Goal: Transaction & Acquisition: Book appointment/travel/reservation

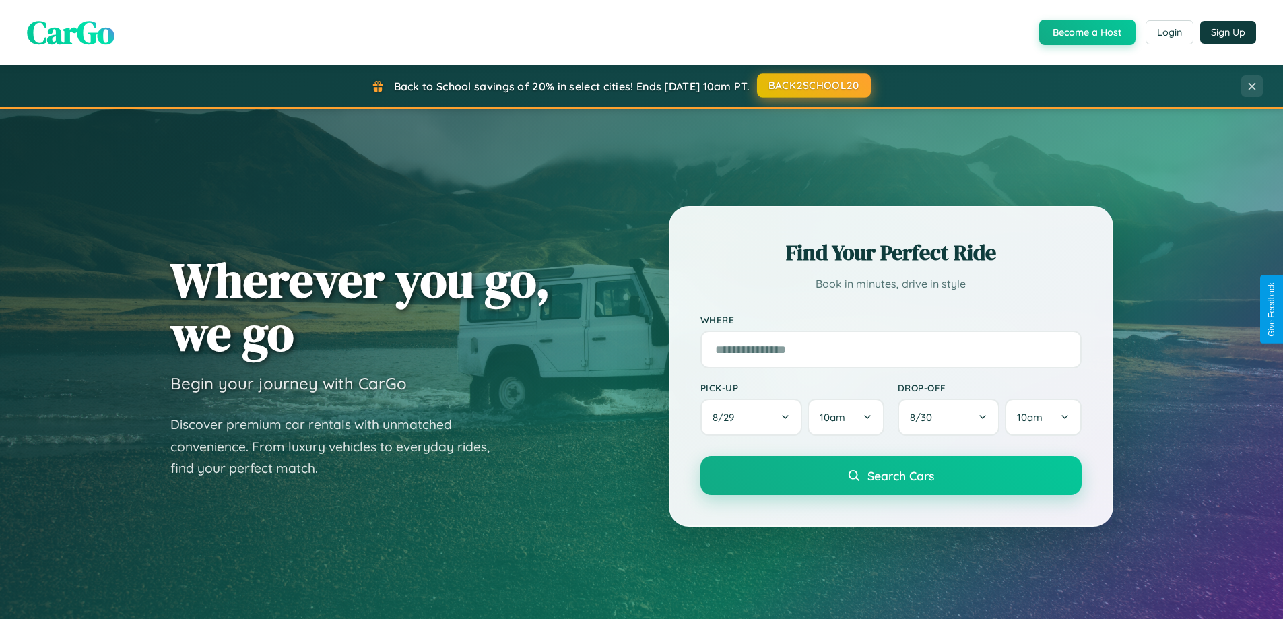
click at [813, 86] on button "BACK2SCHOOL20" at bounding box center [814, 85] width 114 height 24
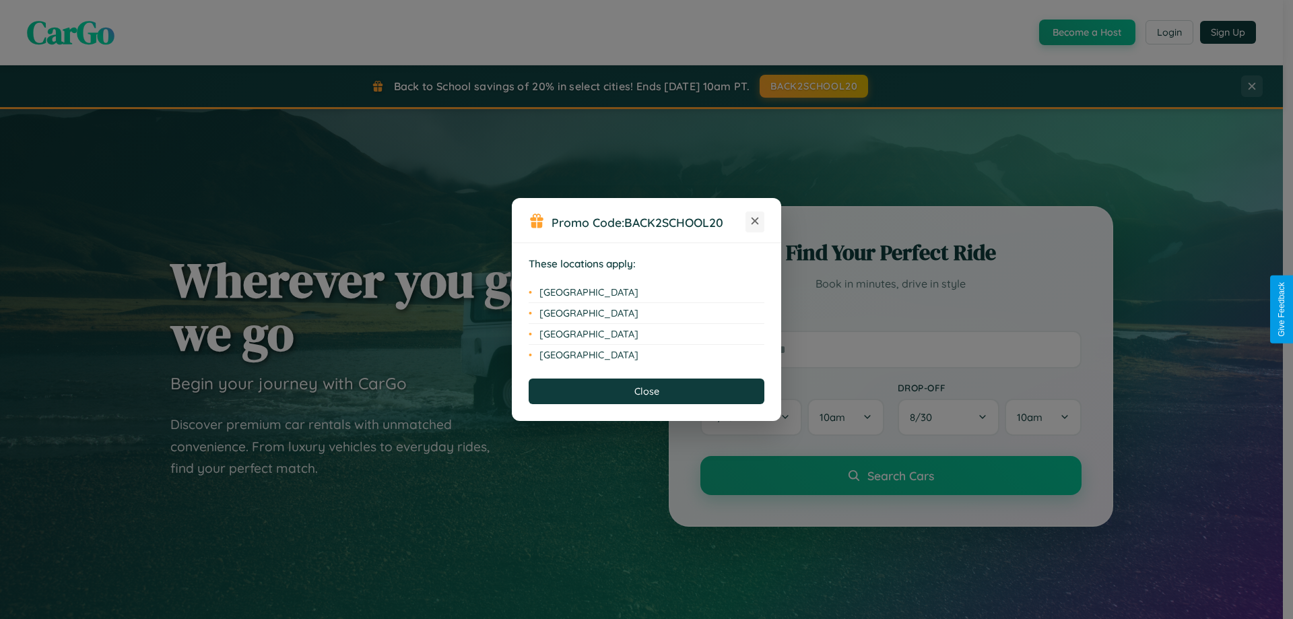
click at [755, 221] on icon at bounding box center [754, 220] width 7 height 7
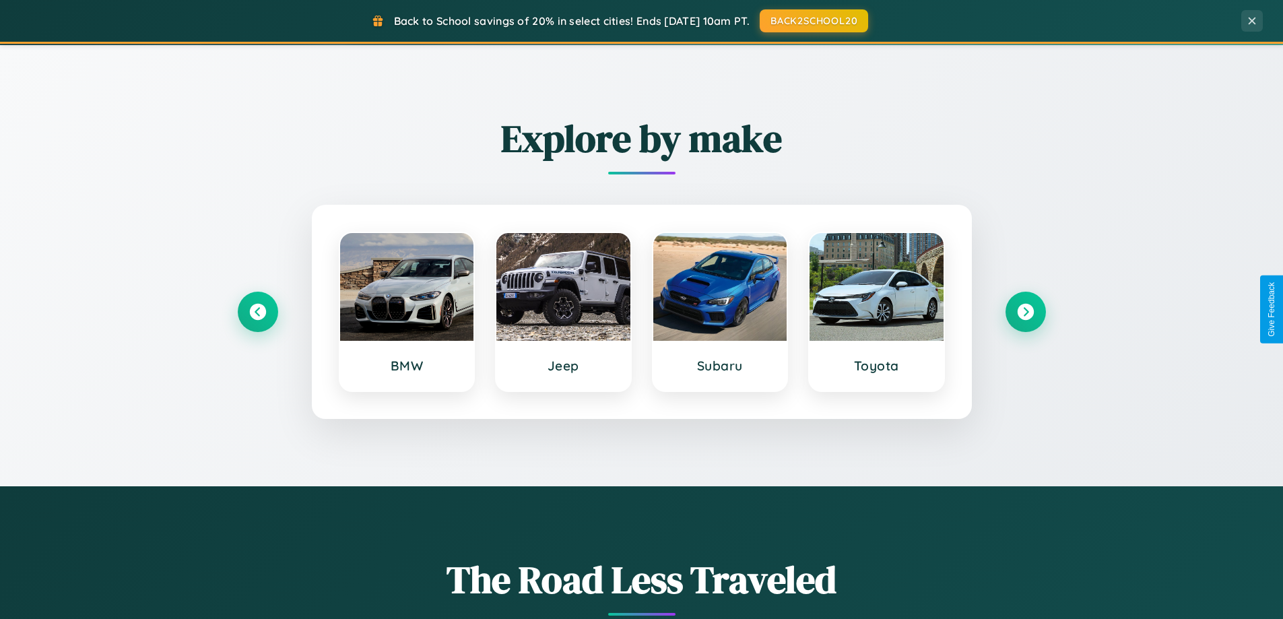
scroll to position [580, 0]
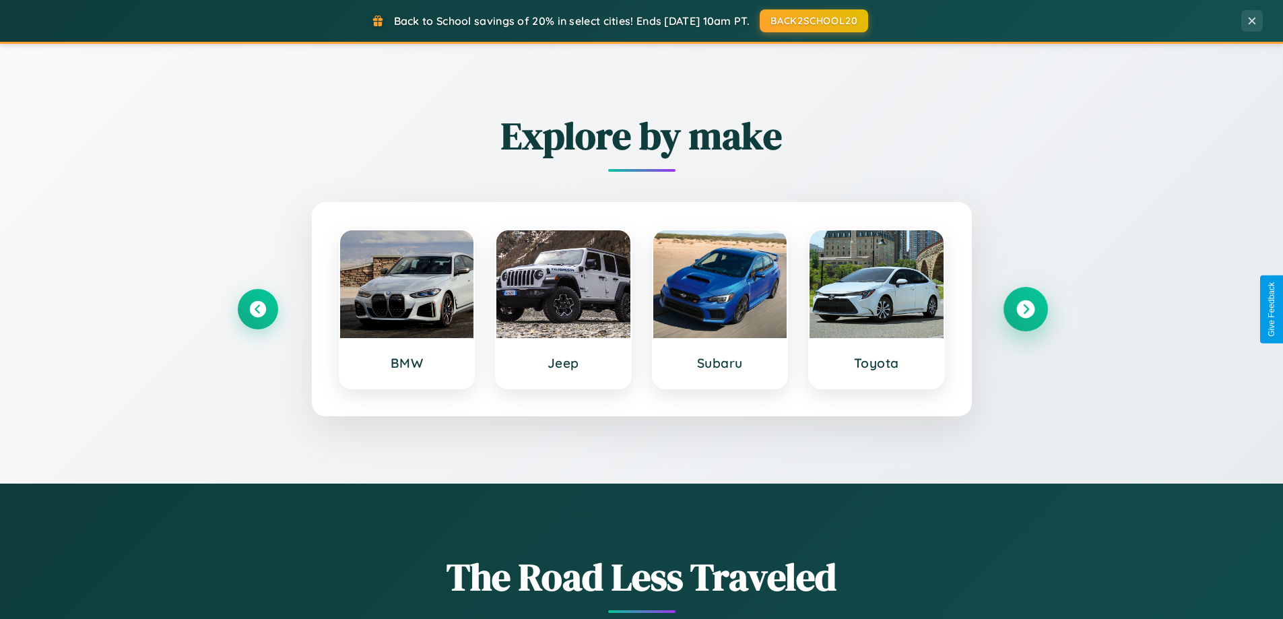
click at [1025, 309] on icon at bounding box center [1025, 309] width 18 height 18
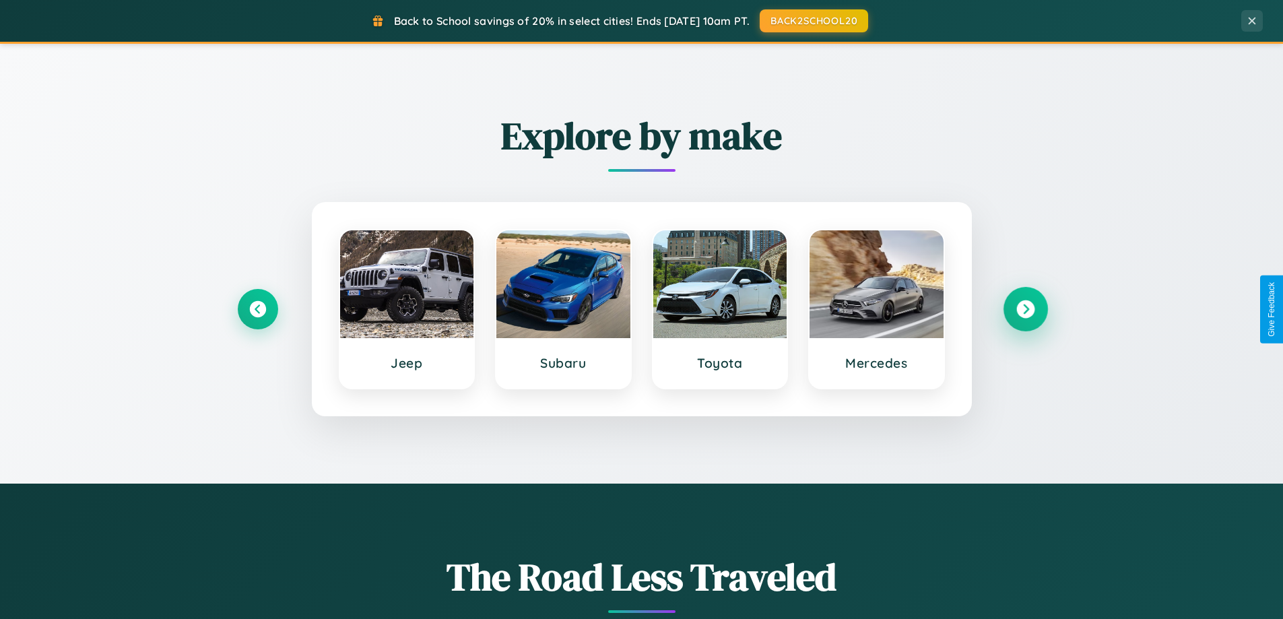
click at [1025, 309] on icon at bounding box center [1025, 309] width 18 height 18
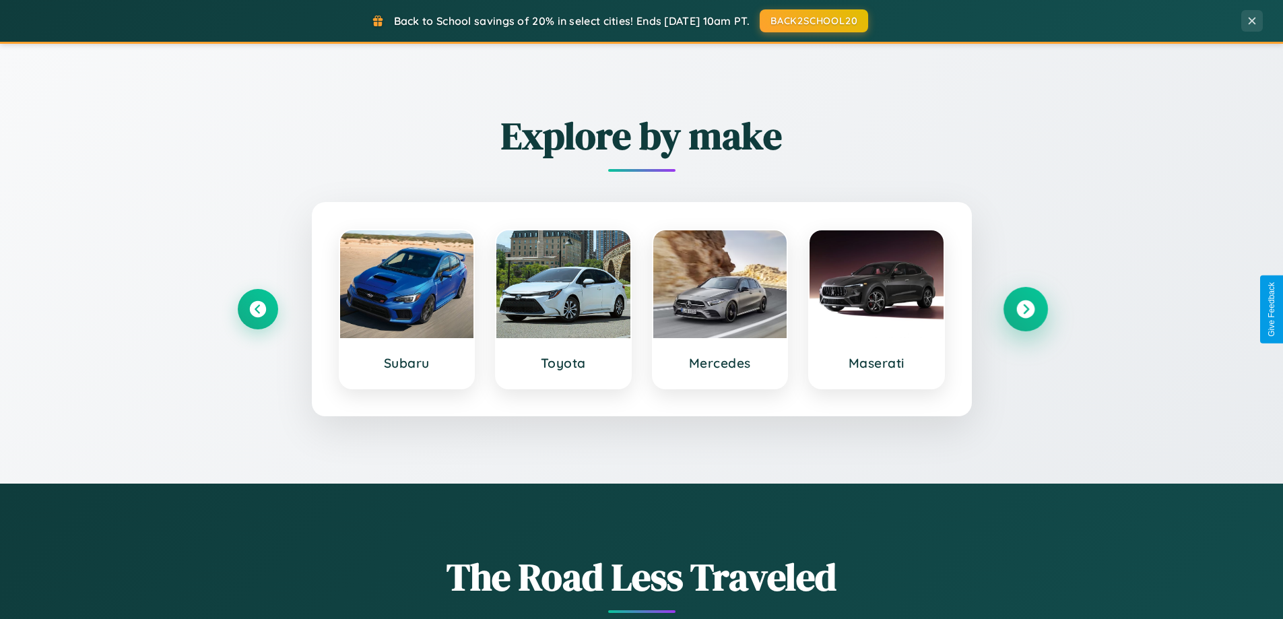
click at [1025, 309] on icon at bounding box center [1025, 309] width 18 height 18
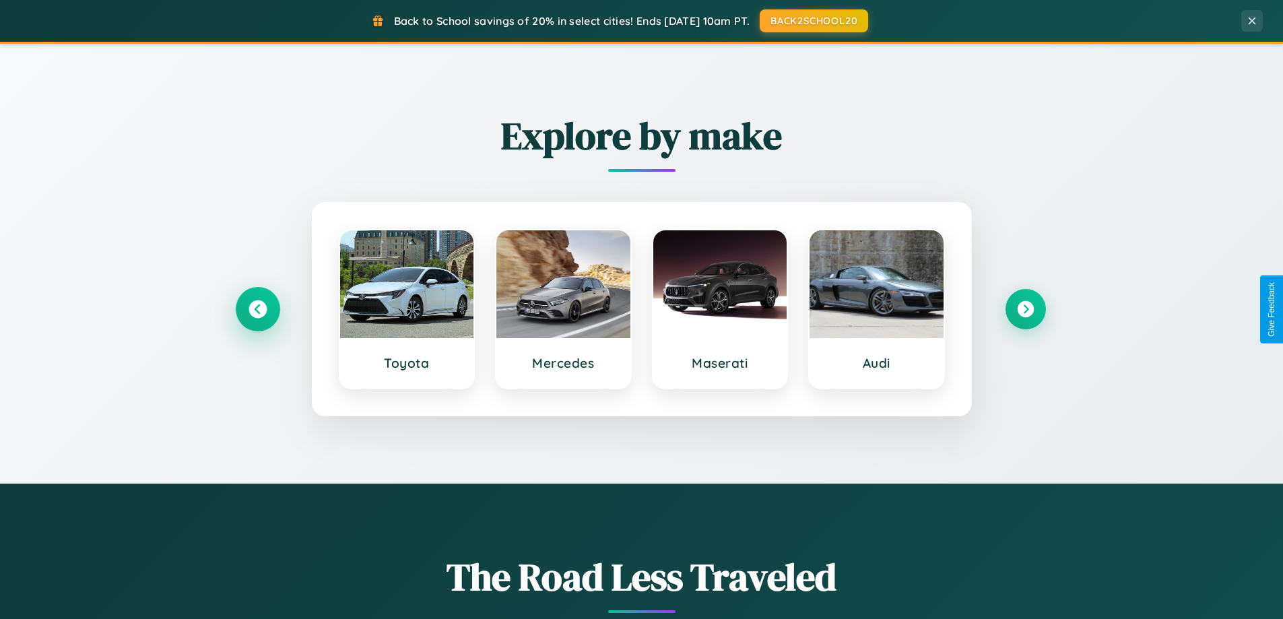
click at [257, 309] on icon at bounding box center [257, 309] width 18 height 18
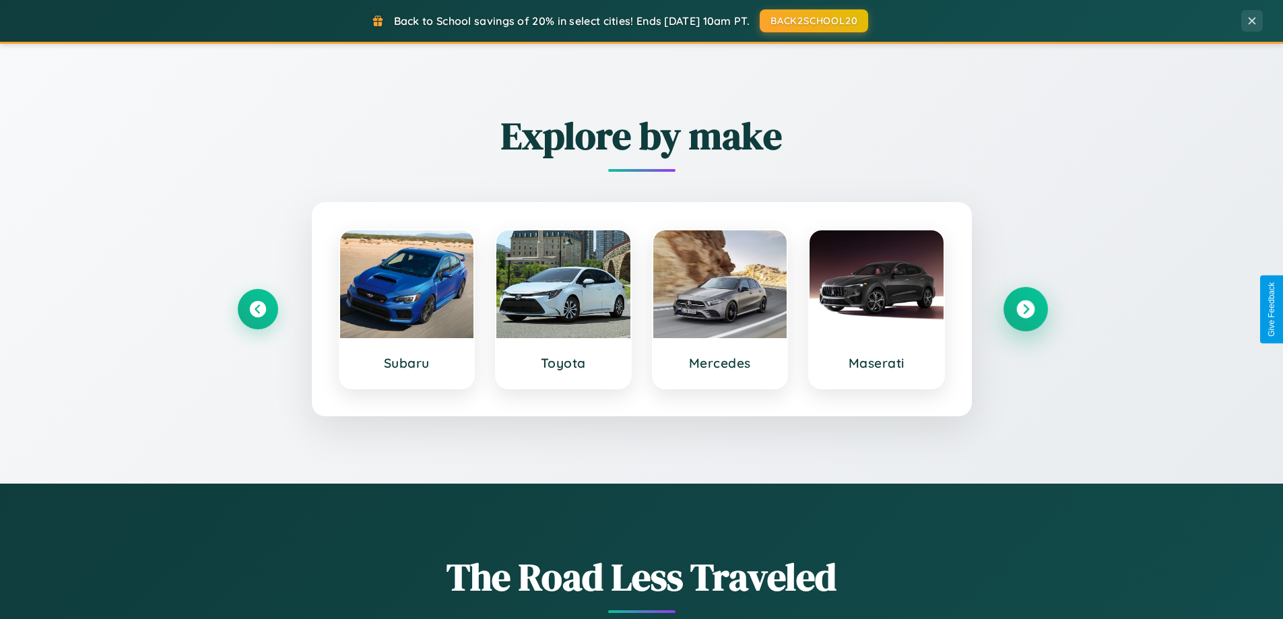
click at [1025, 309] on icon at bounding box center [1025, 309] width 18 height 18
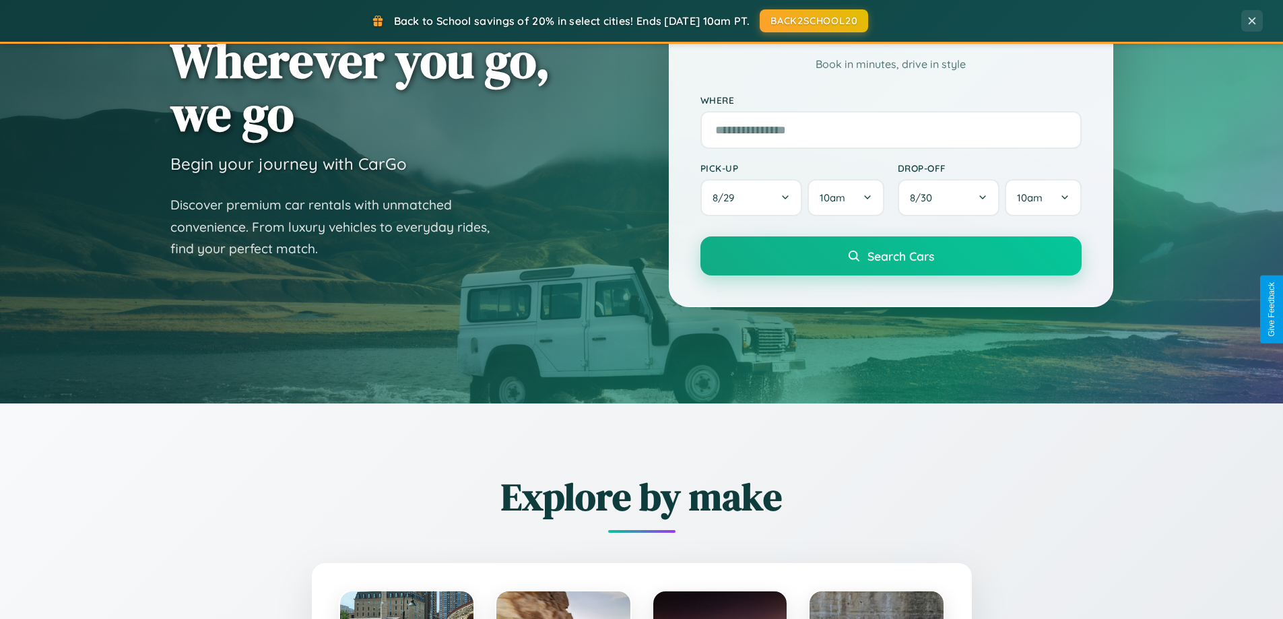
scroll to position [40, 0]
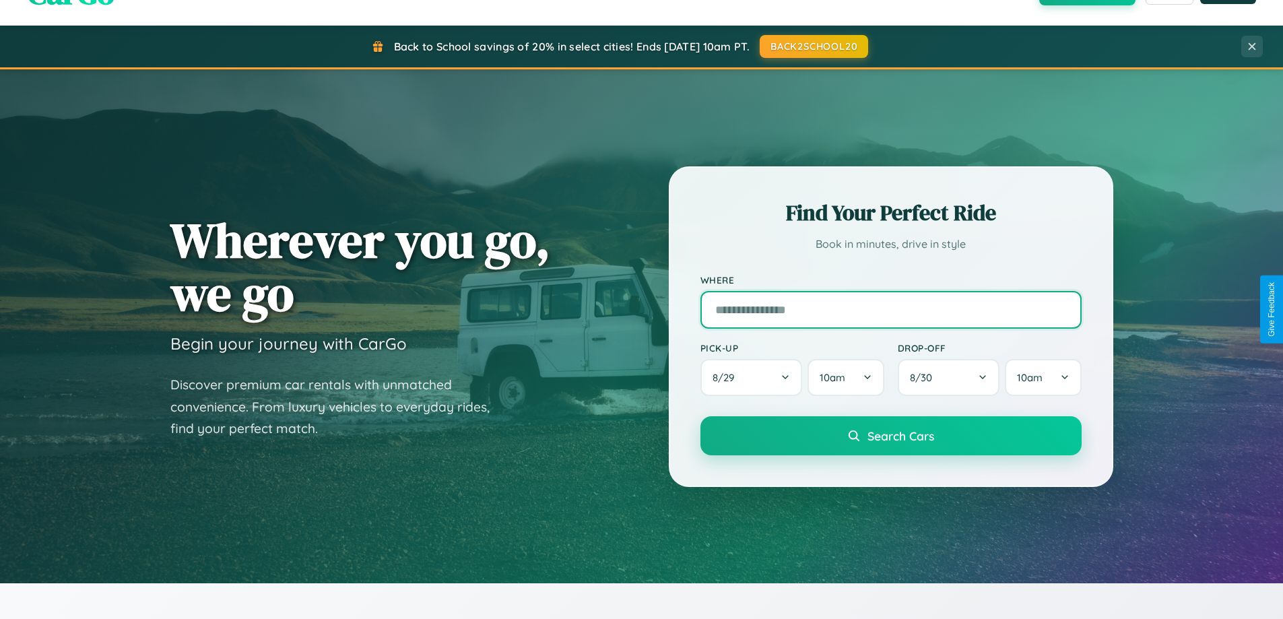
click at [890, 309] on input "text" at bounding box center [890, 310] width 381 height 38
type input "*****"
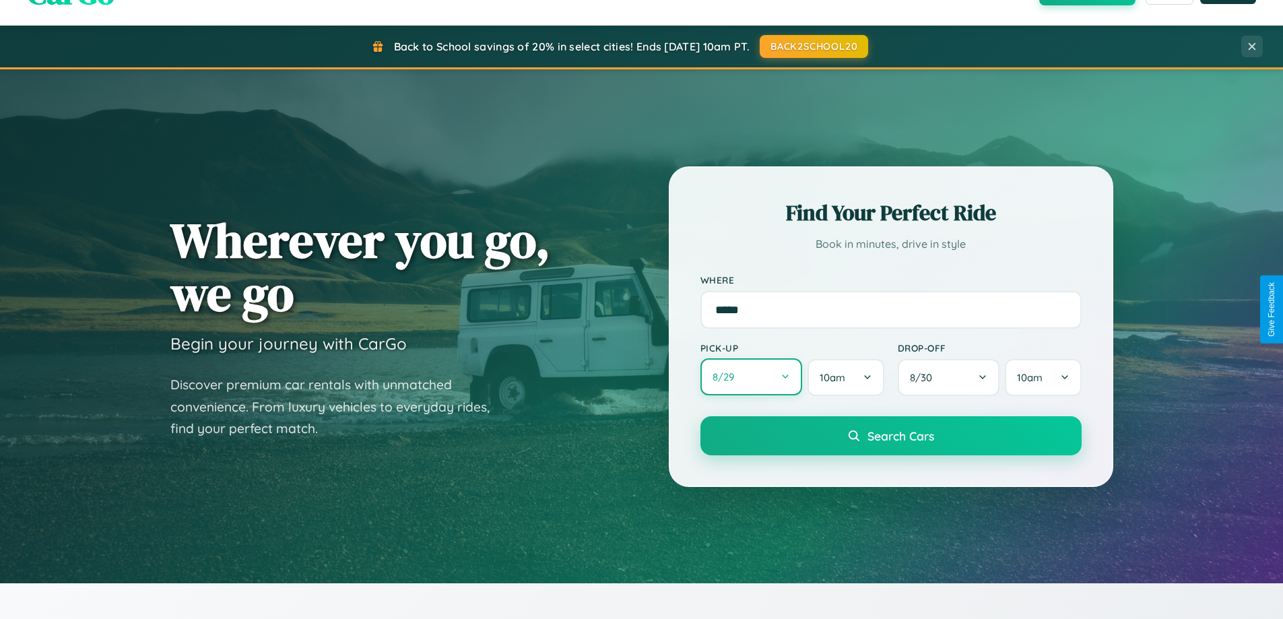
click at [751, 377] on button "8 / 29" at bounding box center [751, 376] width 102 height 37
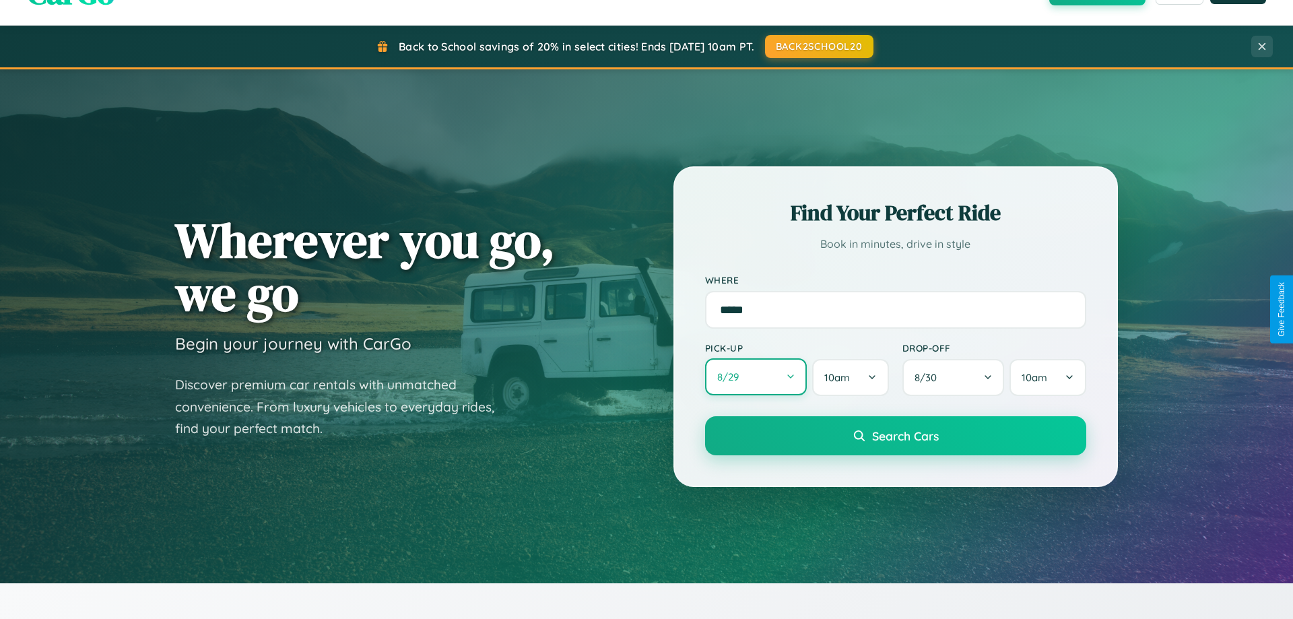
select select "*"
select select "****"
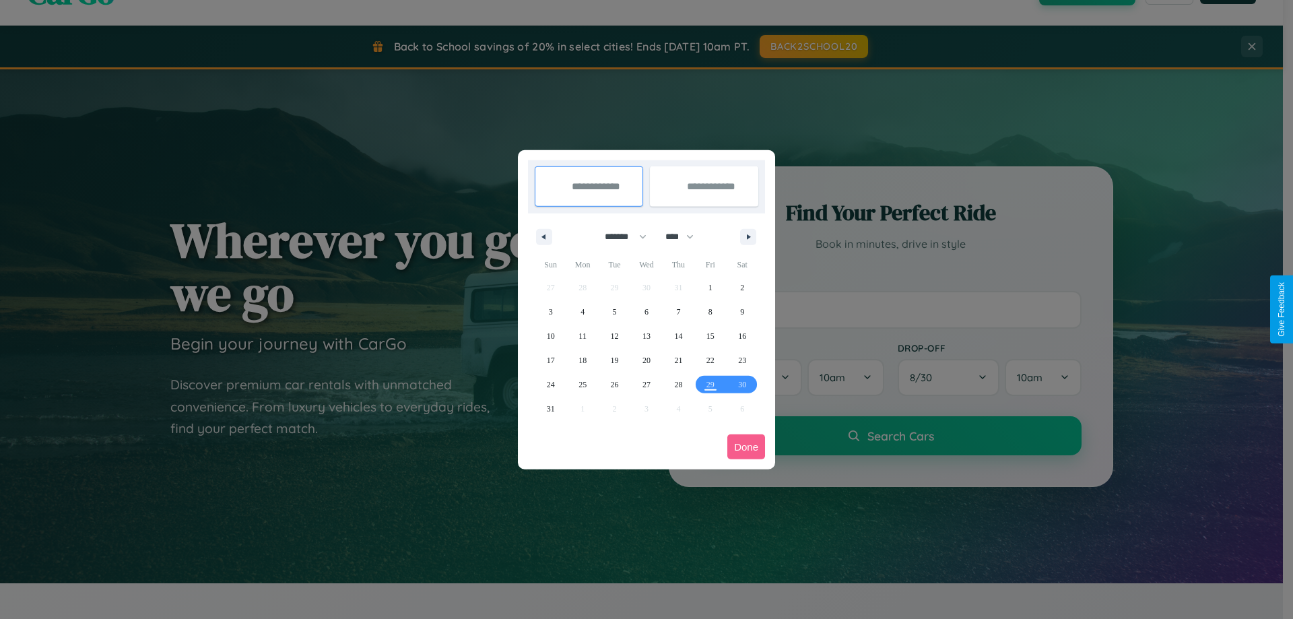
drag, startPoint x: 619, startPoint y: 236, endPoint x: 646, endPoint y: 270, distance: 43.1
click at [619, 236] on select "******* ******** ***** ***** *** **** **** ****** ********* ******* ******** **…" at bounding box center [622, 237] width 57 height 22
select select "*"
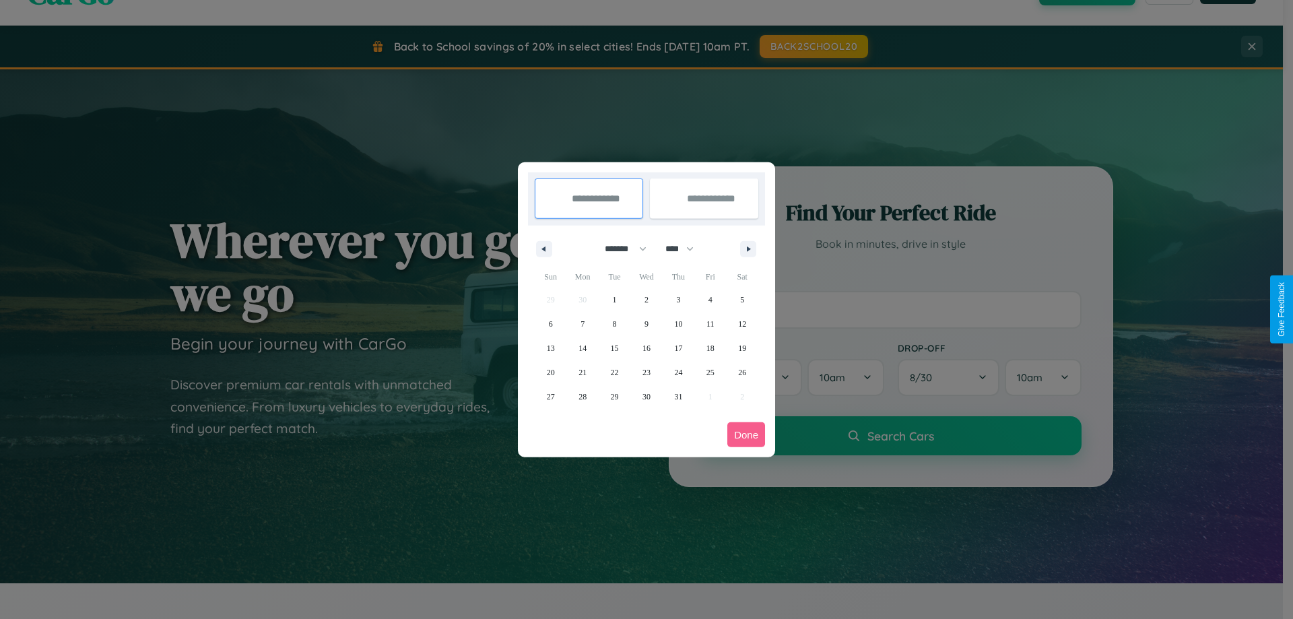
click at [685, 248] on select "**** **** **** **** **** **** **** **** **** **** **** **** **** **** **** ****…" at bounding box center [678, 249] width 40 height 22
select select "****"
click at [742, 347] on span "18" at bounding box center [742, 348] width 8 height 24
type input "**********"
click at [582, 396] on span "27" at bounding box center [582, 396] width 8 height 24
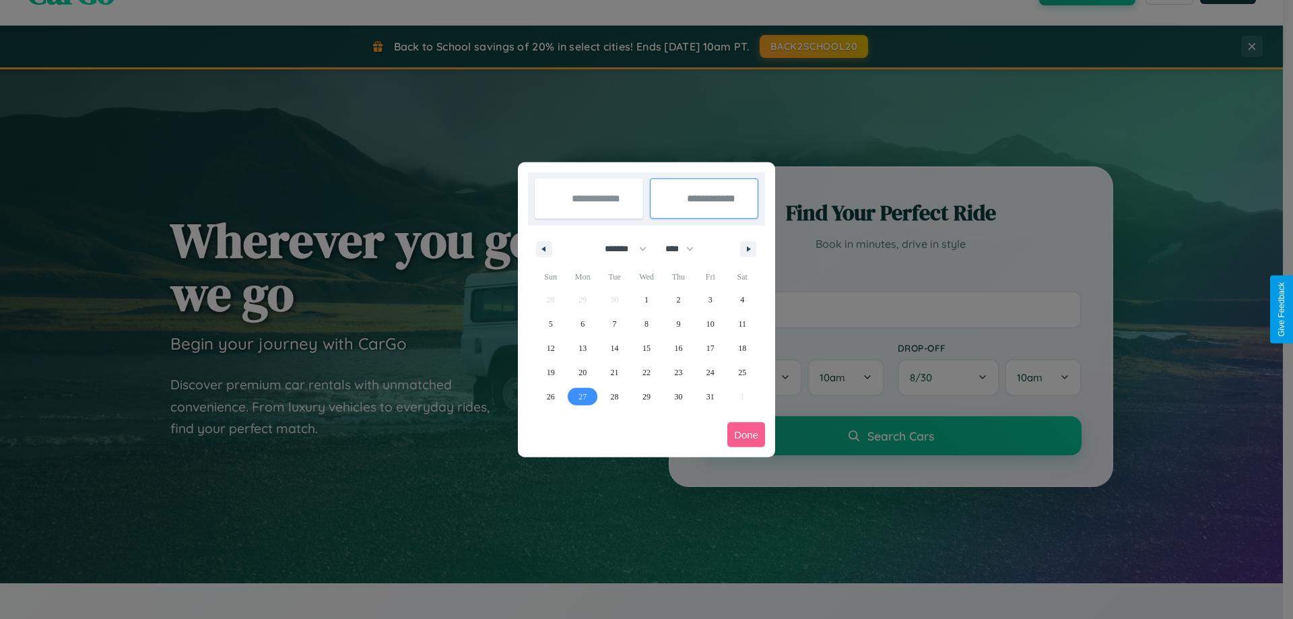
type input "**********"
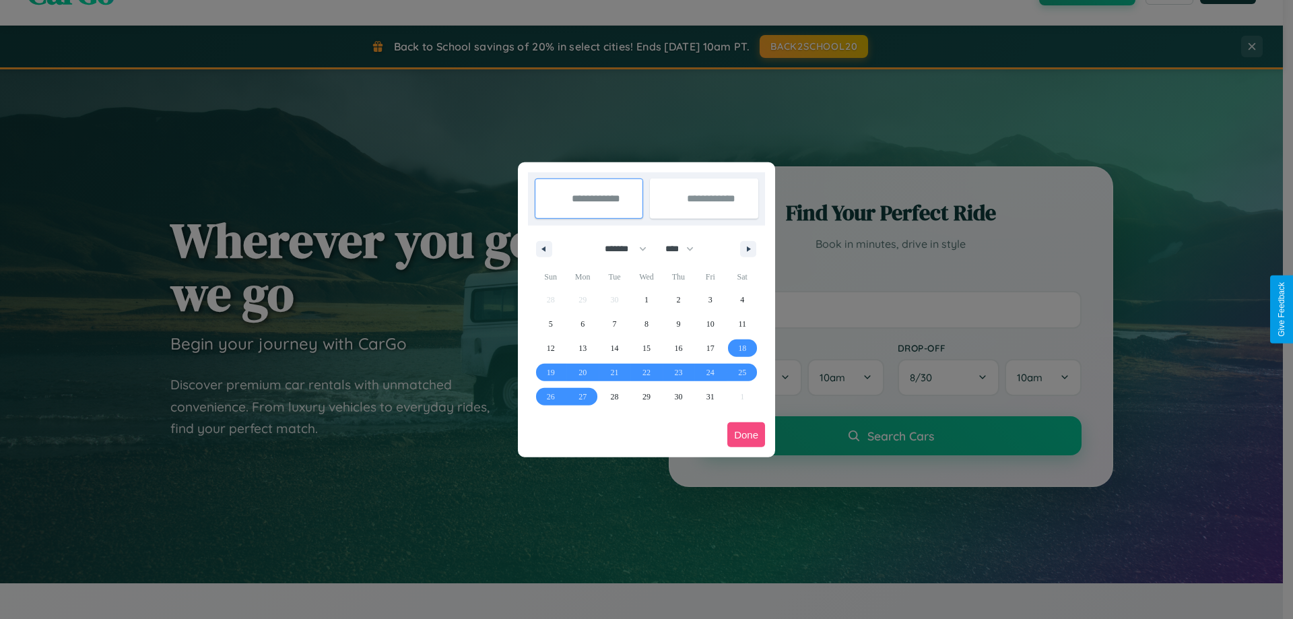
click at [746, 434] on button "Done" at bounding box center [746, 434] width 38 height 25
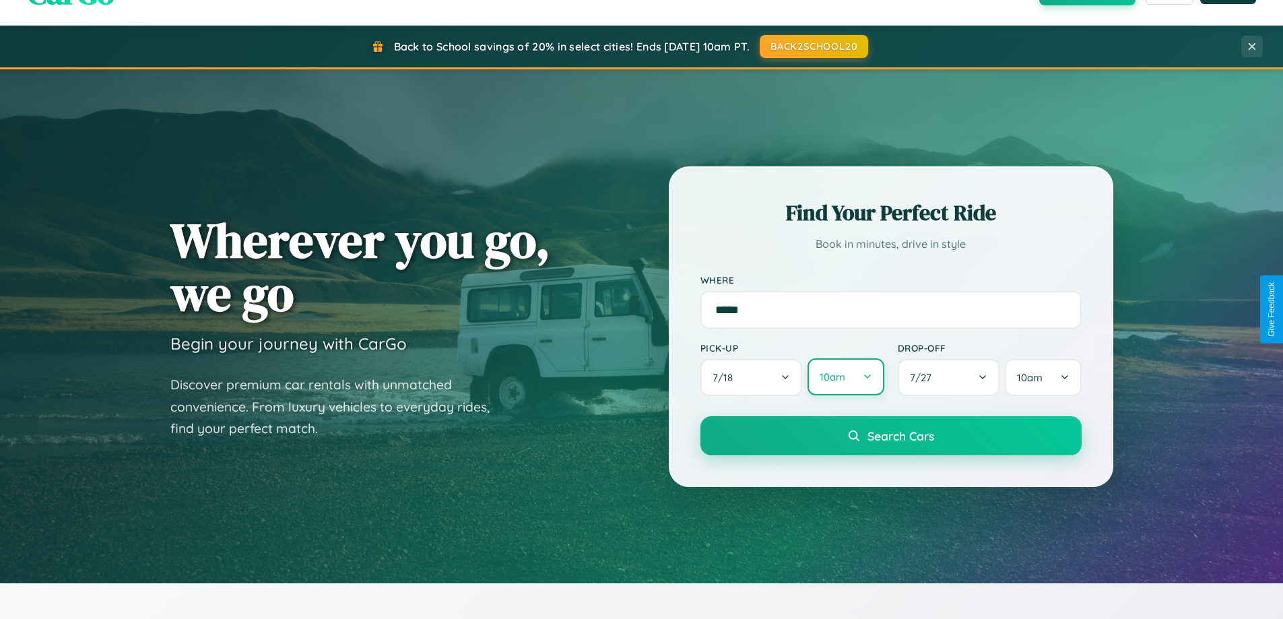
click at [845, 377] on button "10am" at bounding box center [845, 376] width 76 height 37
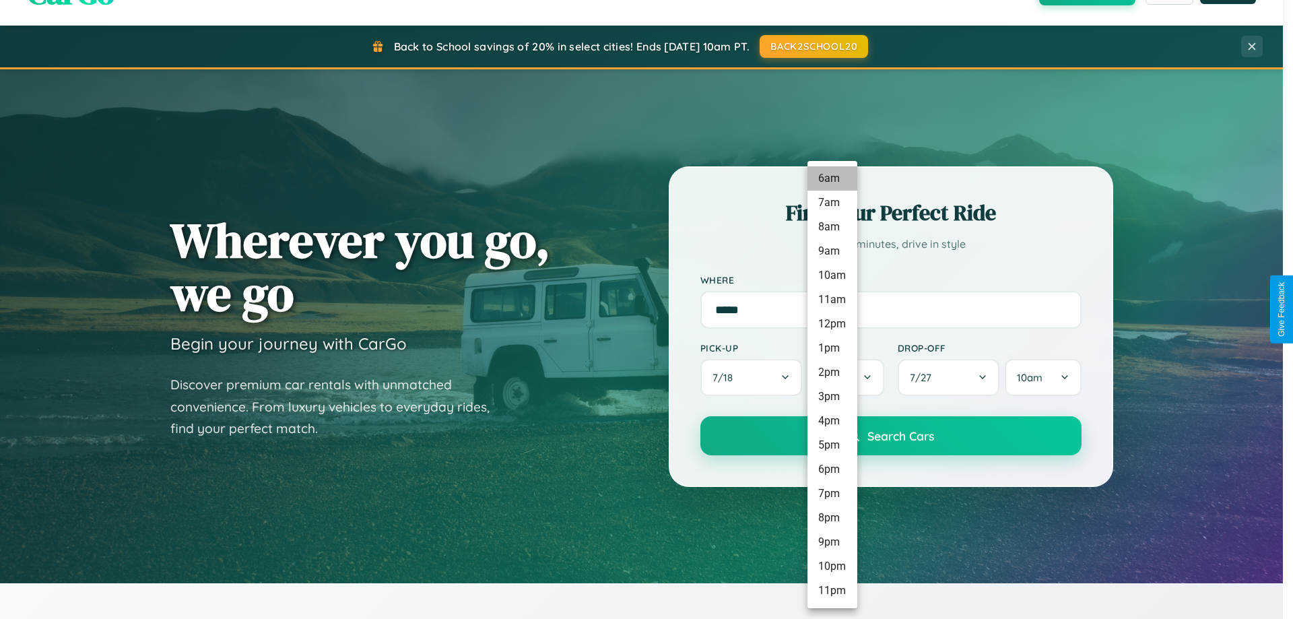
click at [831, 178] on li "6am" at bounding box center [832, 178] width 50 height 24
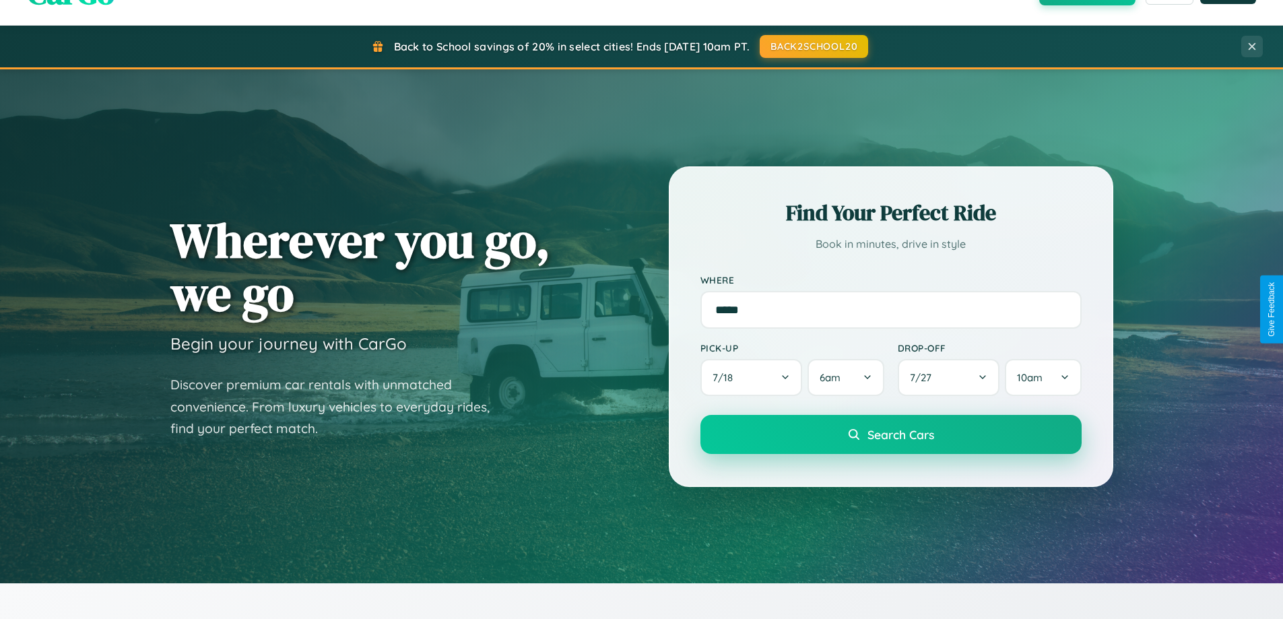
click at [890, 436] on span "Search Cars" at bounding box center [900, 434] width 67 height 15
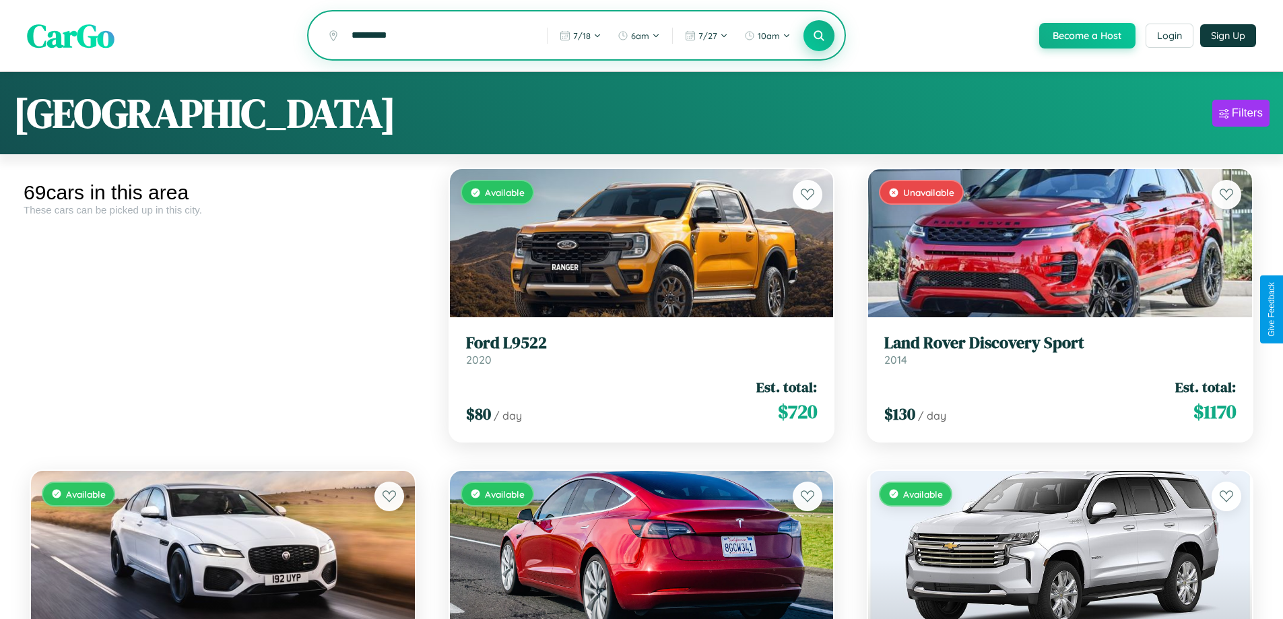
click at [818, 36] on icon at bounding box center [819, 35] width 13 height 13
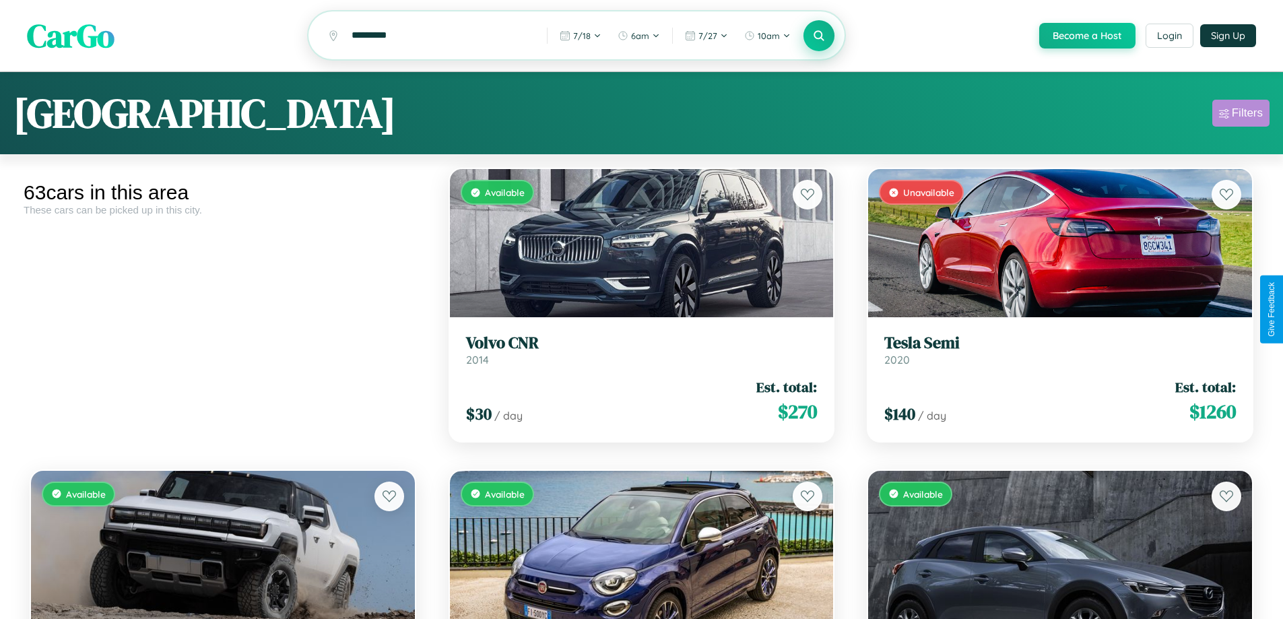
click at [1240, 115] on div "Filters" at bounding box center [1246, 112] width 31 height 13
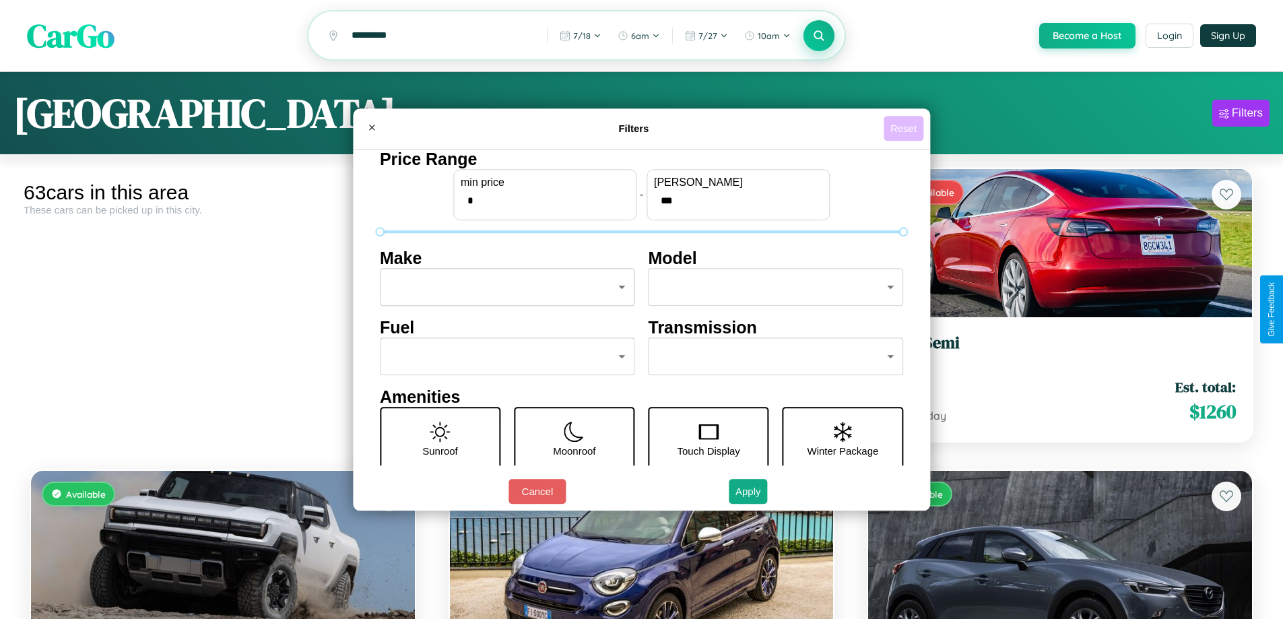
click at [905, 128] on button "Reset" at bounding box center [903, 128] width 40 height 25
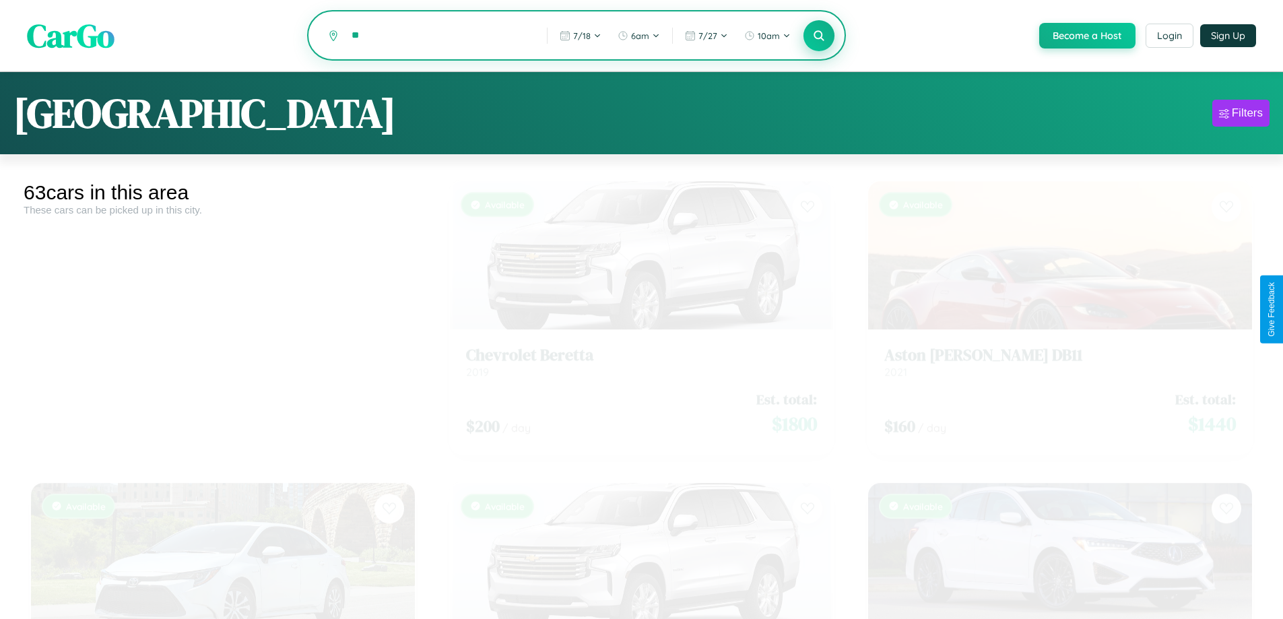
type input "*"
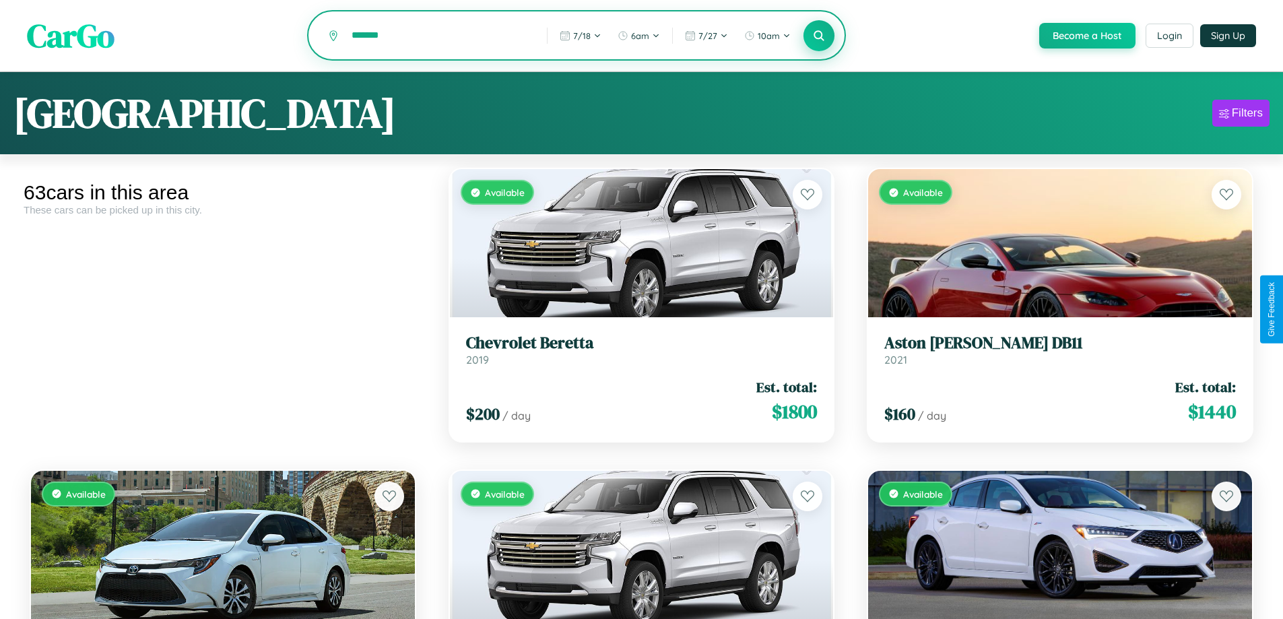
type input "*******"
click at [818, 36] on icon at bounding box center [819, 35] width 13 height 13
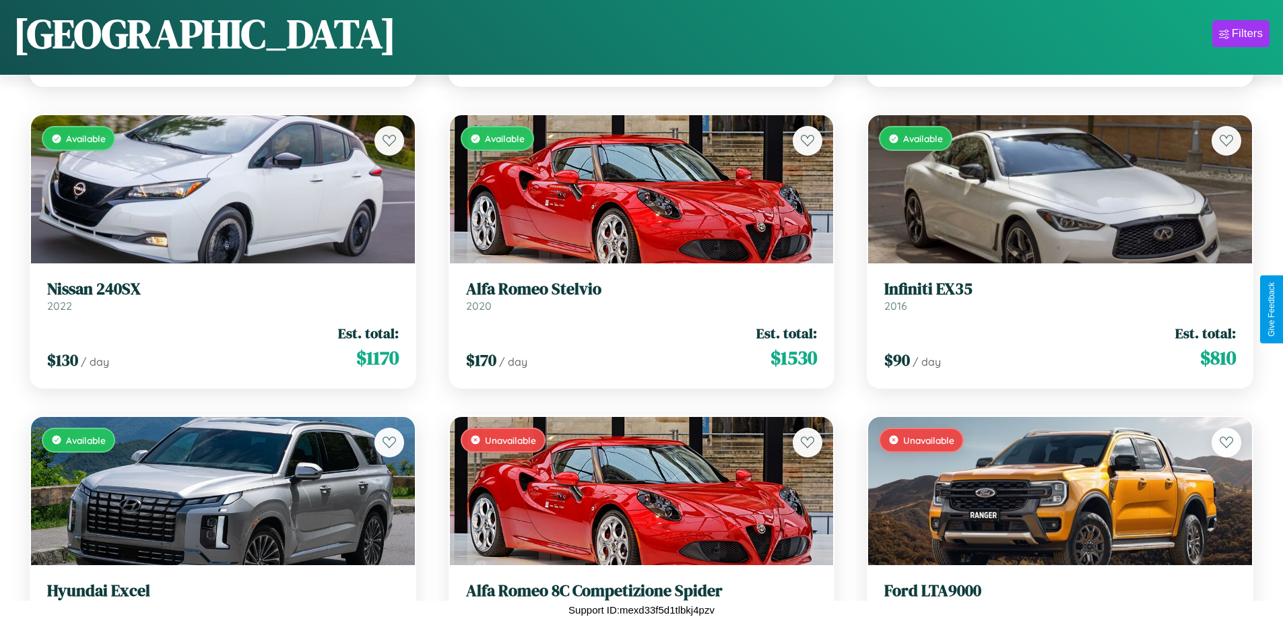
scroll to position [2902, 0]
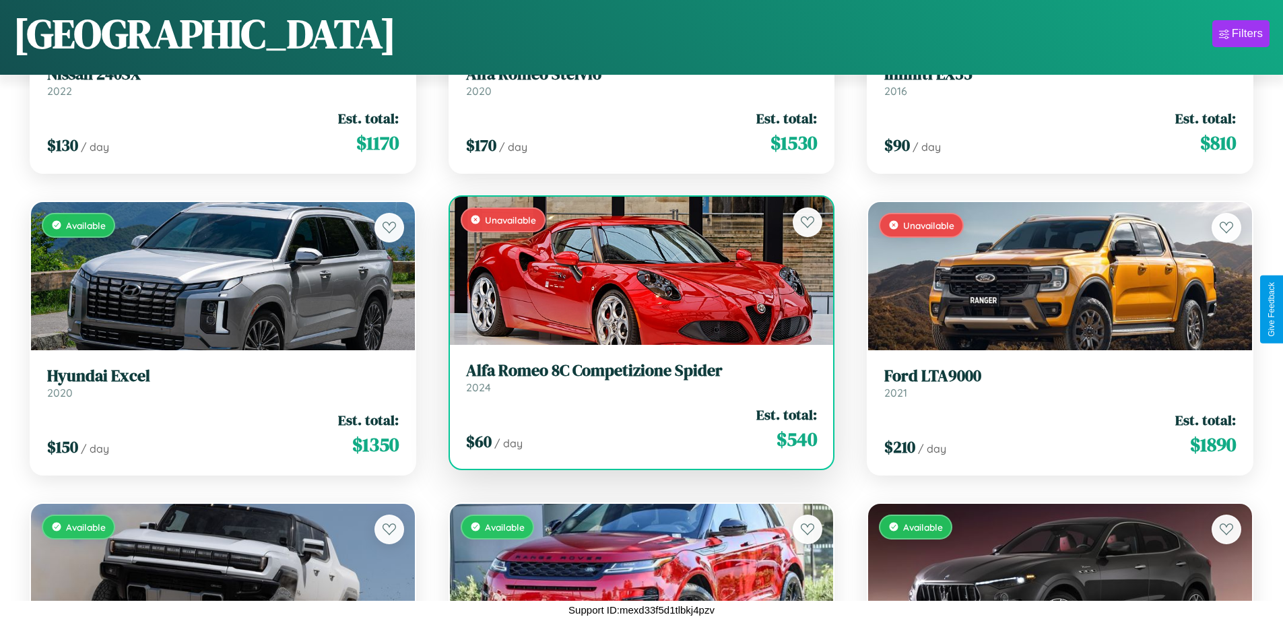
click at [636, 380] on h3 "Alfa Romeo 8C Competizione Spider" at bounding box center [641, 371] width 351 height 20
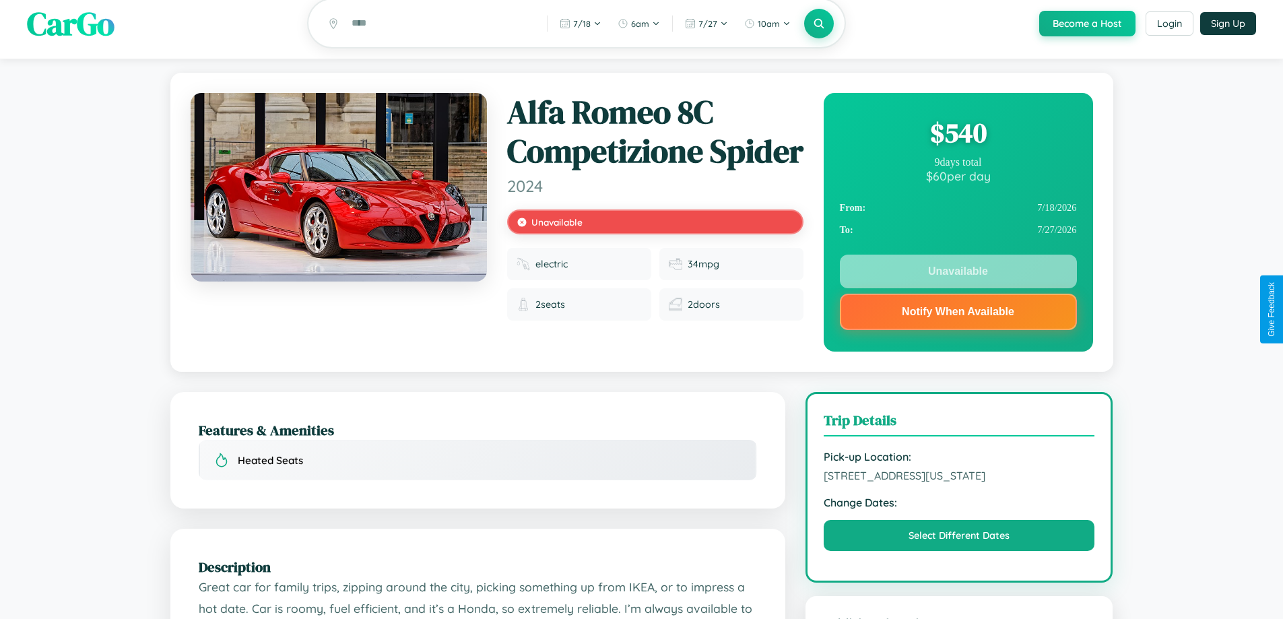
scroll to position [829, 0]
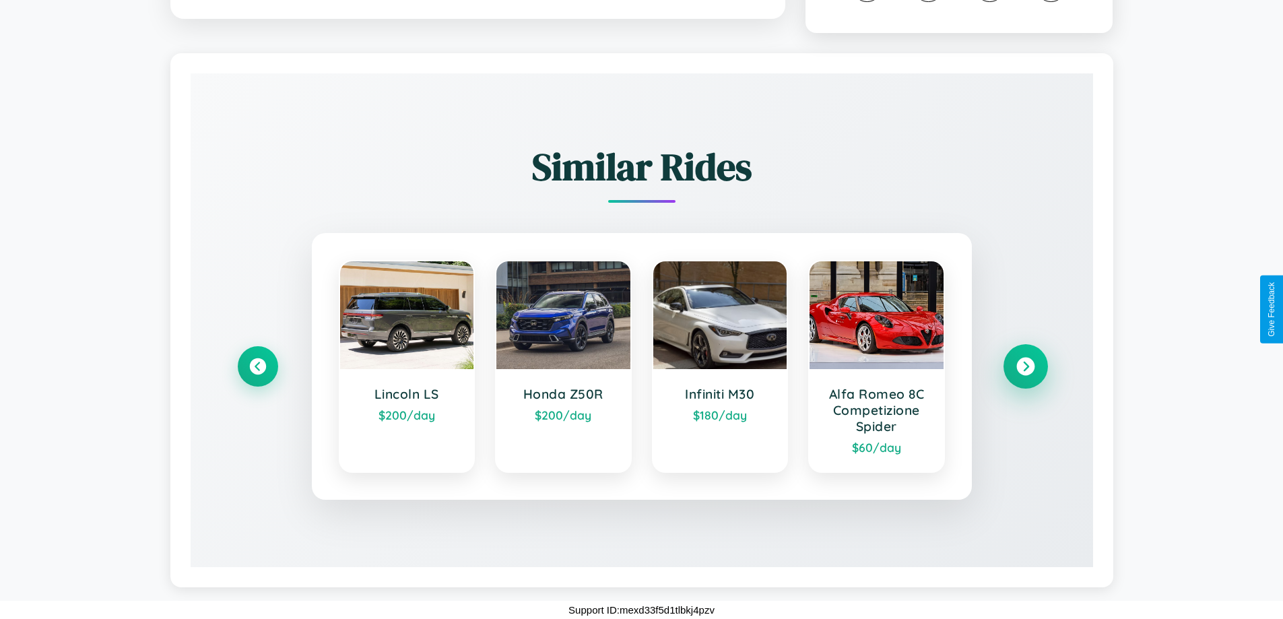
click at [1025, 366] on icon at bounding box center [1025, 366] width 18 height 18
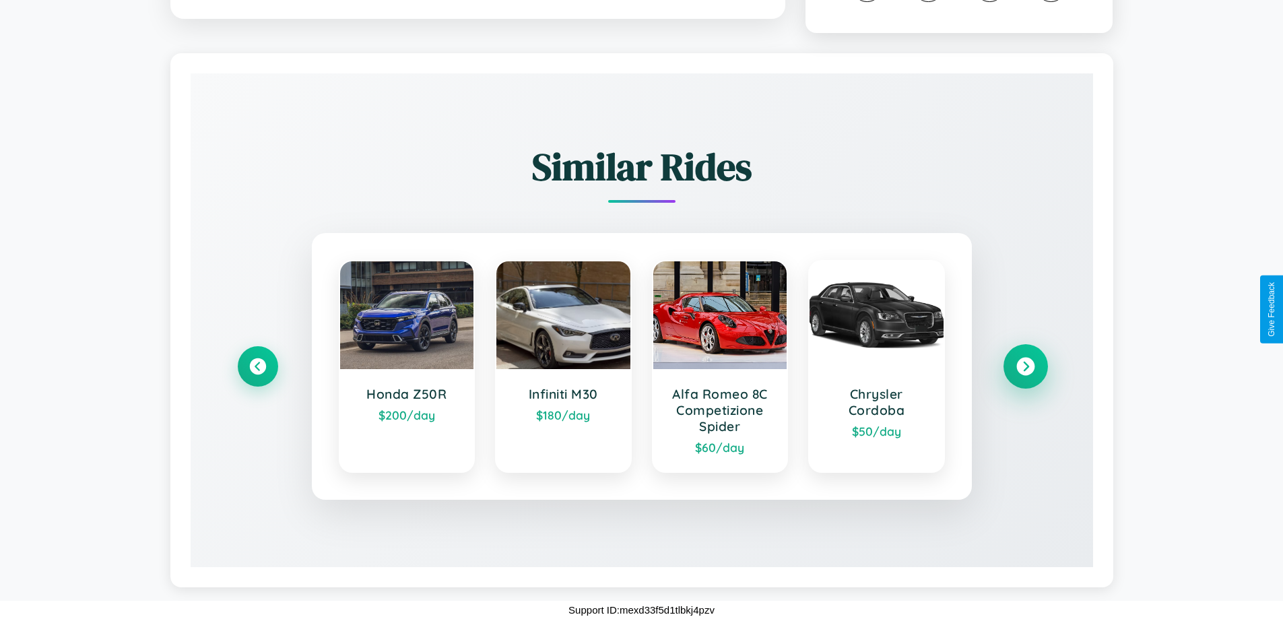
click at [1025, 366] on icon at bounding box center [1025, 366] width 18 height 18
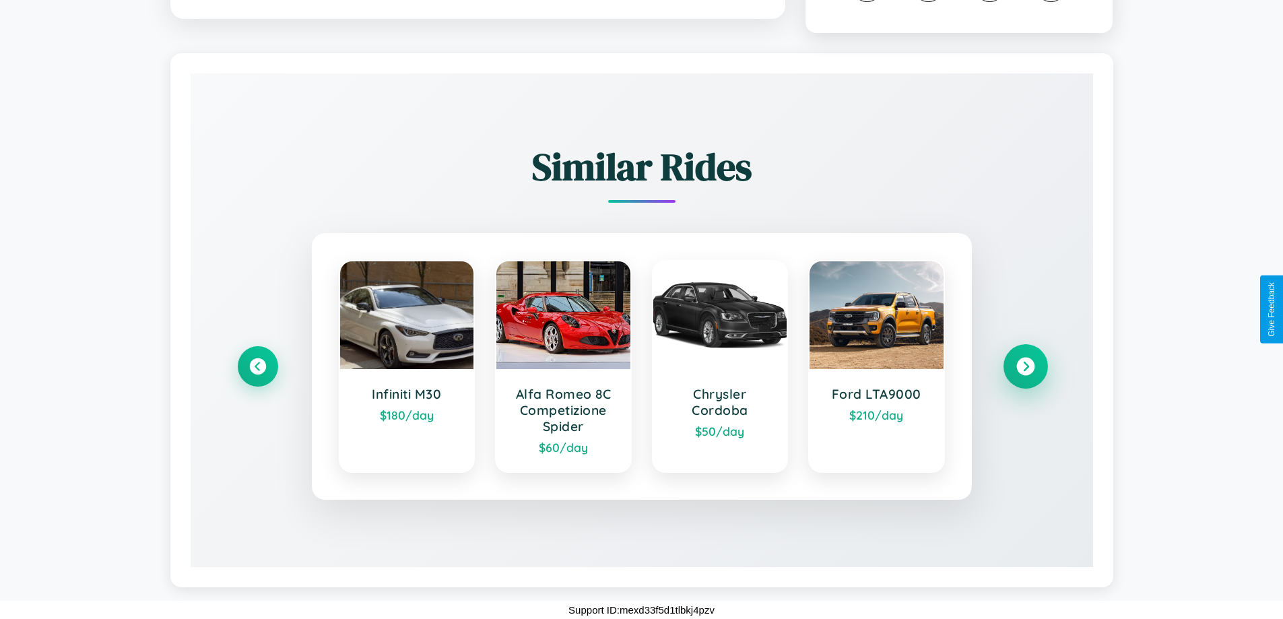
click at [1025, 366] on icon at bounding box center [1025, 366] width 18 height 18
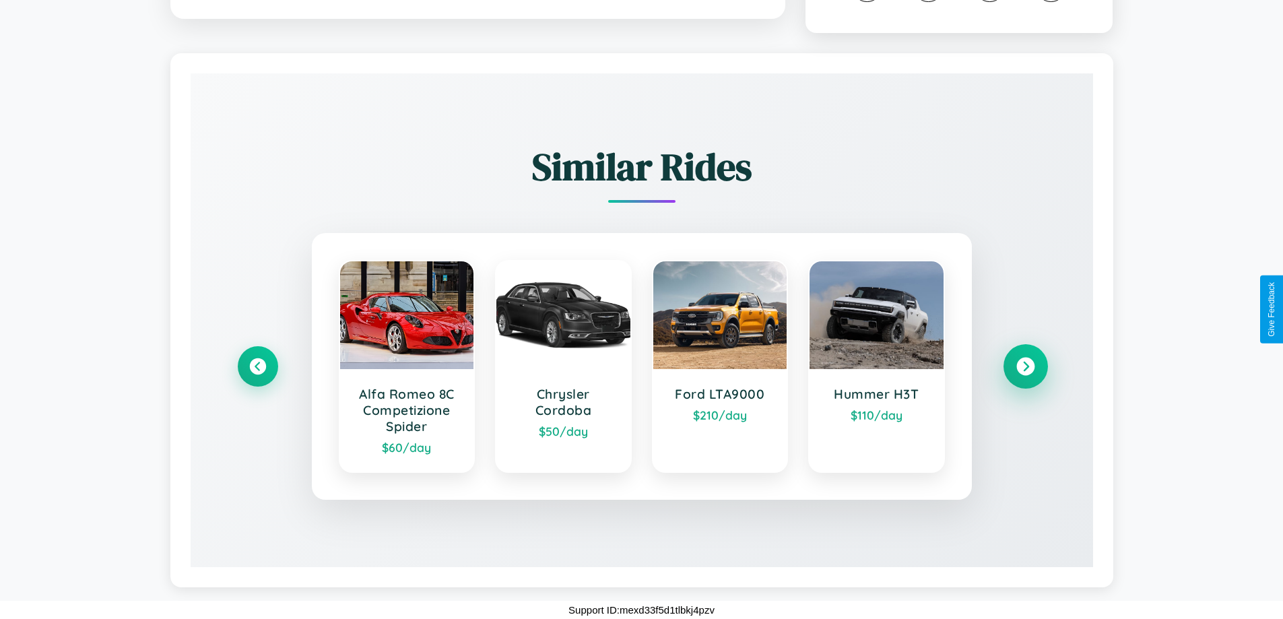
click at [1025, 366] on icon at bounding box center [1025, 366] width 18 height 18
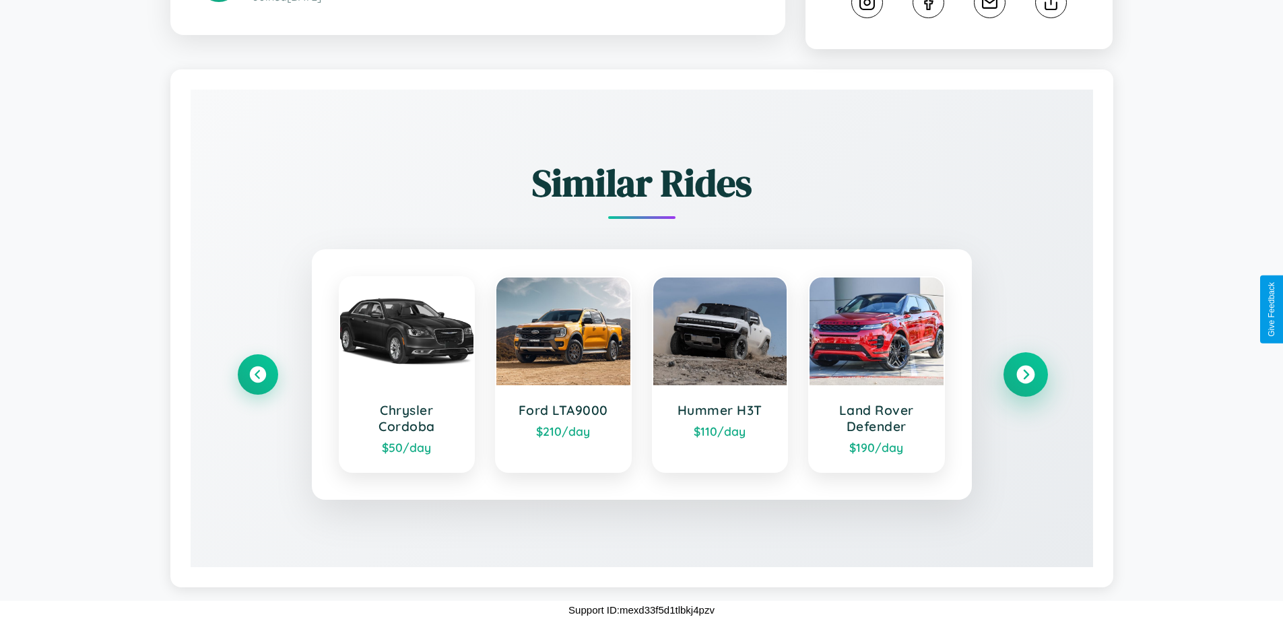
scroll to position [813, 0]
click at [257, 374] on icon at bounding box center [257, 375] width 18 height 18
